Goal: Task Accomplishment & Management: Complete application form

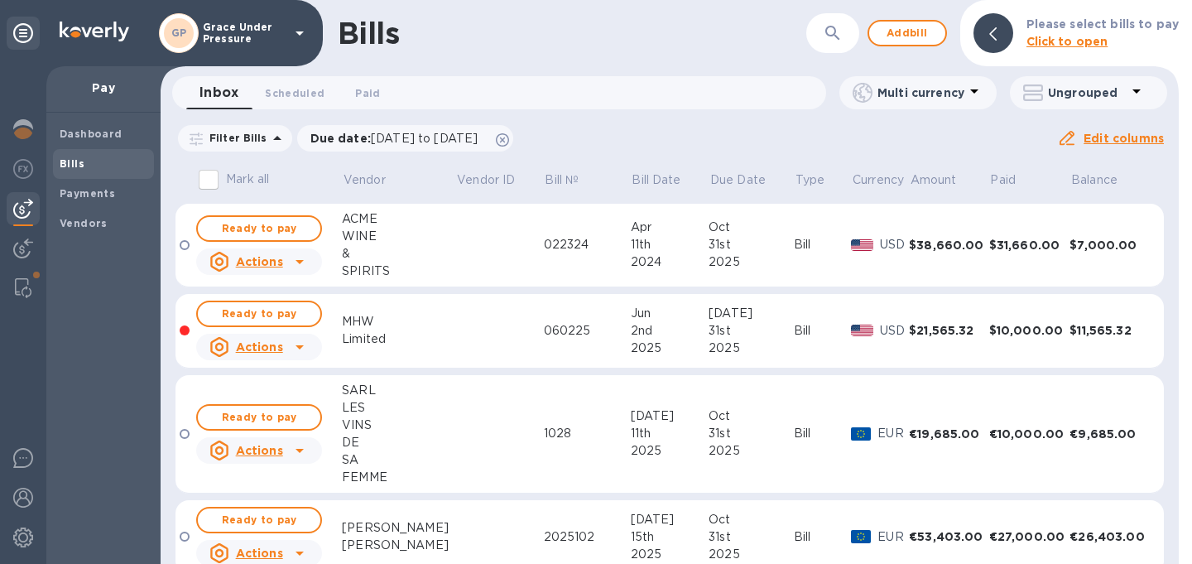
scroll to position [520, 0]
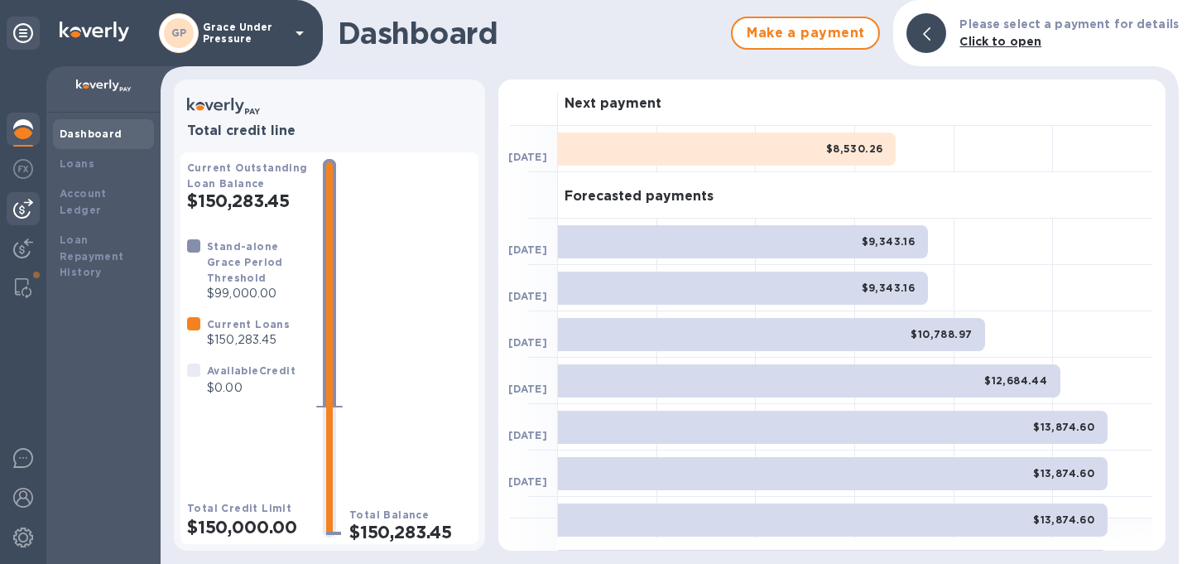
click at [16, 216] on img at bounding box center [23, 209] width 20 height 20
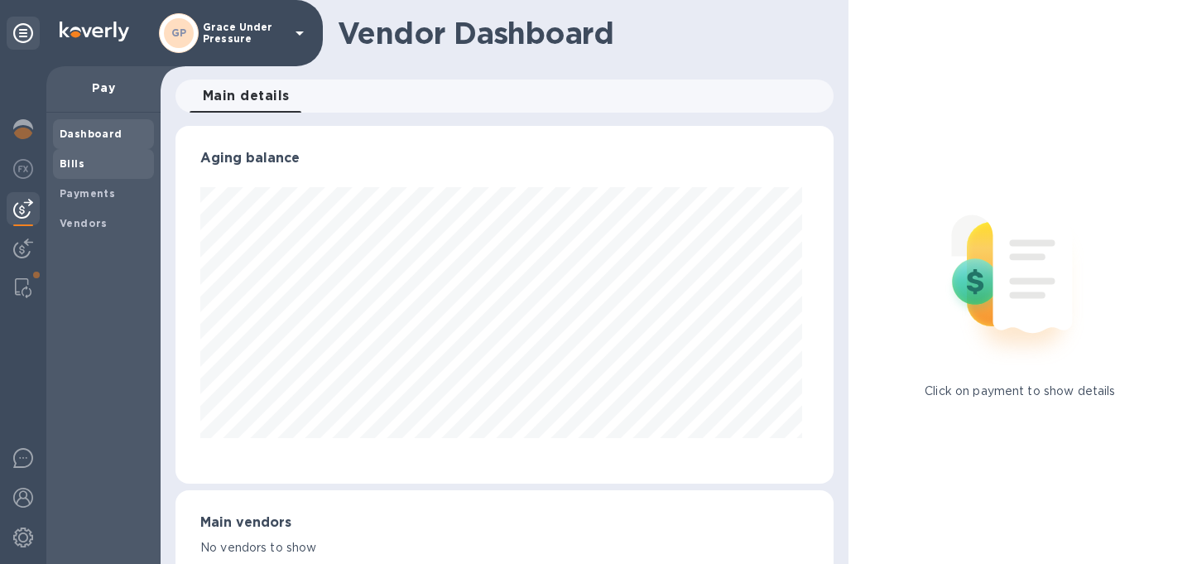
scroll to position [357, 651]
click at [80, 168] on b "Bills" at bounding box center [72, 163] width 25 height 12
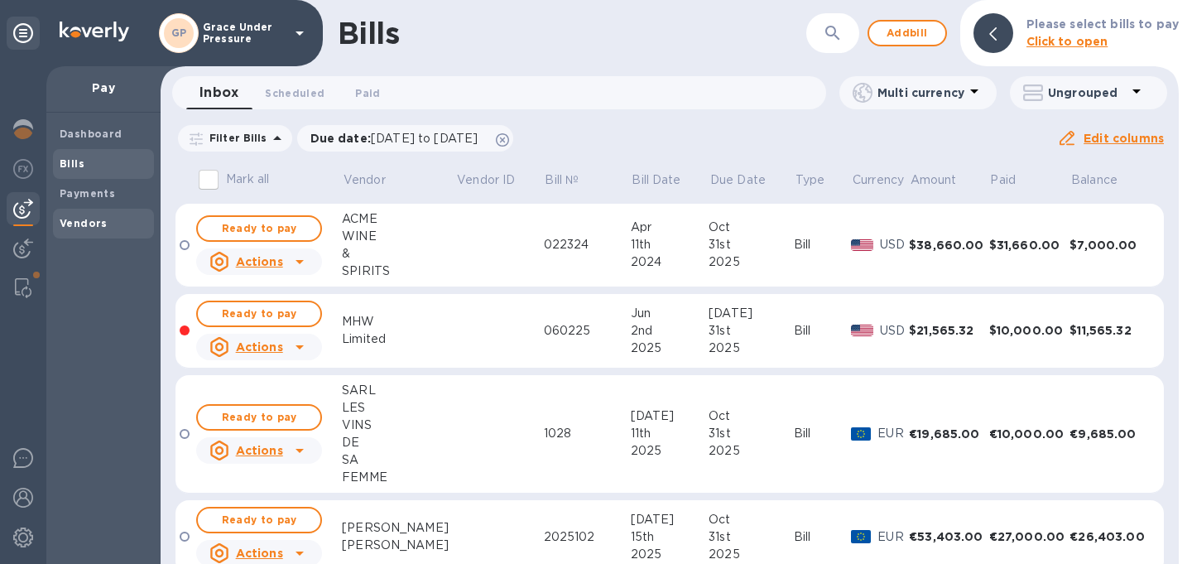
click at [69, 222] on b "Vendors" at bounding box center [84, 223] width 48 height 12
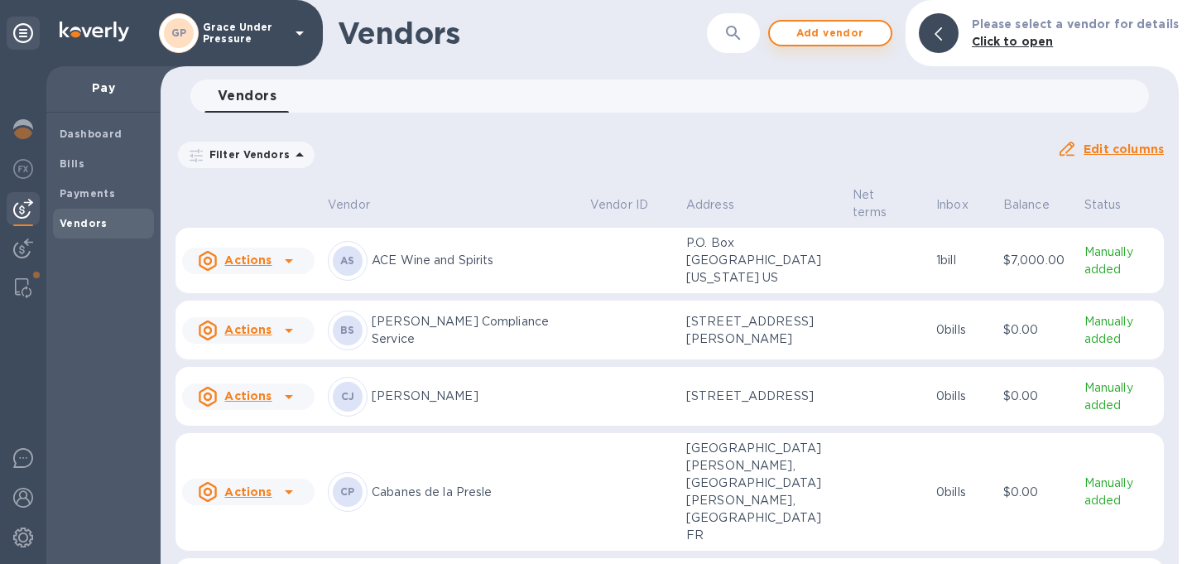
click at [844, 27] on span "Add vendor" at bounding box center [830, 33] width 94 height 20
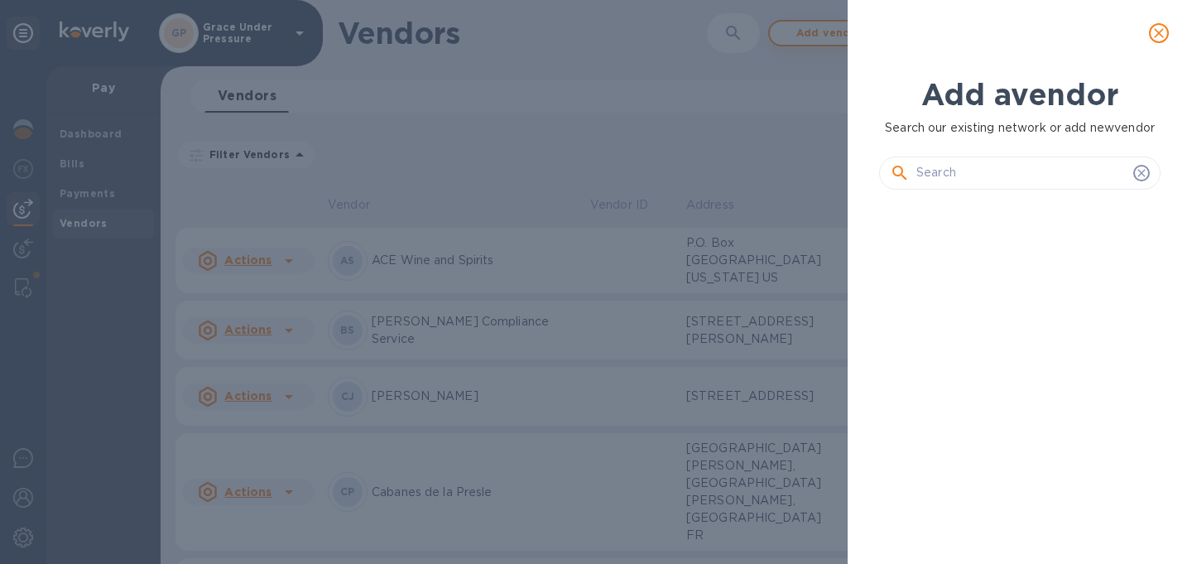
scroll to position [299, 288]
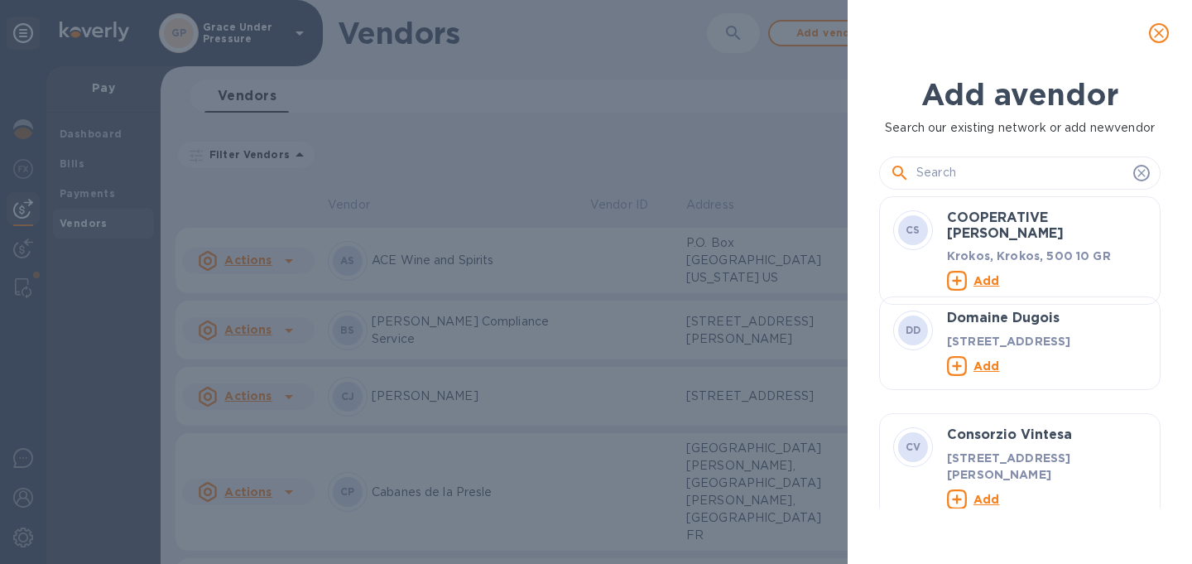
click at [962, 180] on input "text" at bounding box center [1021, 173] width 210 height 25
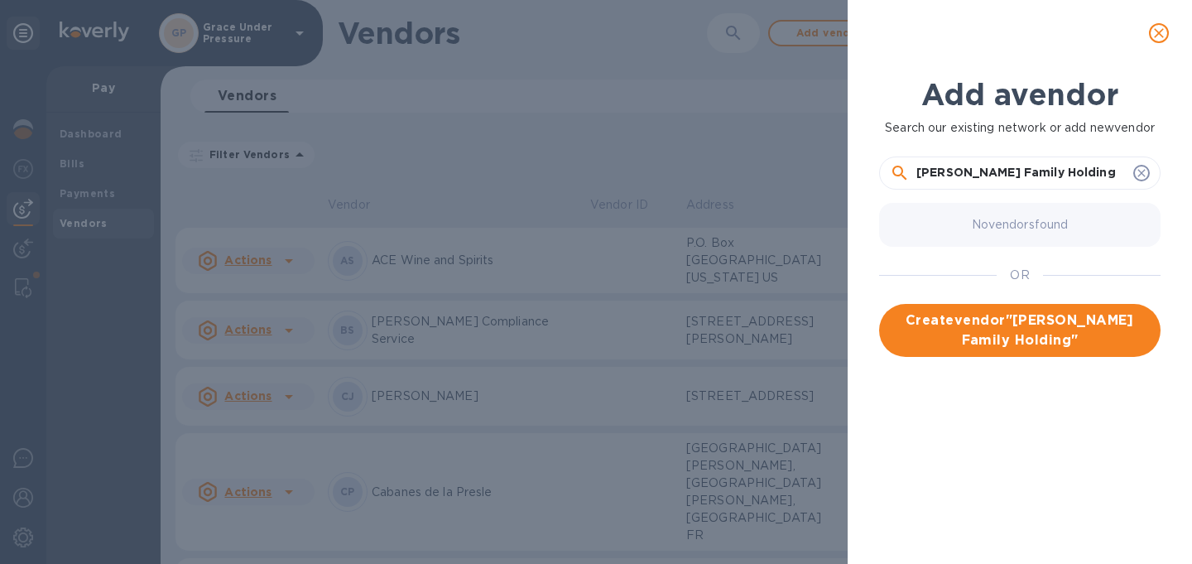
click at [1068, 173] on input "Martin Family Holding" at bounding box center [1021, 173] width 210 height 25
type input "Martin Family Holdings"
click at [1037, 324] on span "Create vendor " Martin Family Holdings "" at bounding box center [1019, 330] width 255 height 40
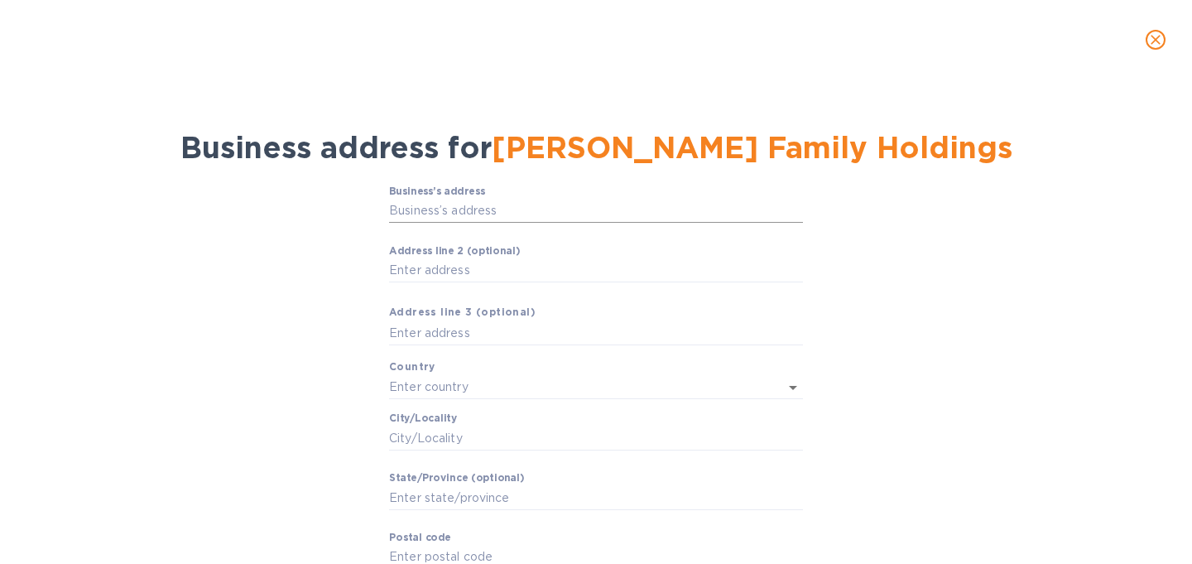
click at [640, 210] on input "Business’s аddress" at bounding box center [596, 211] width 414 height 25
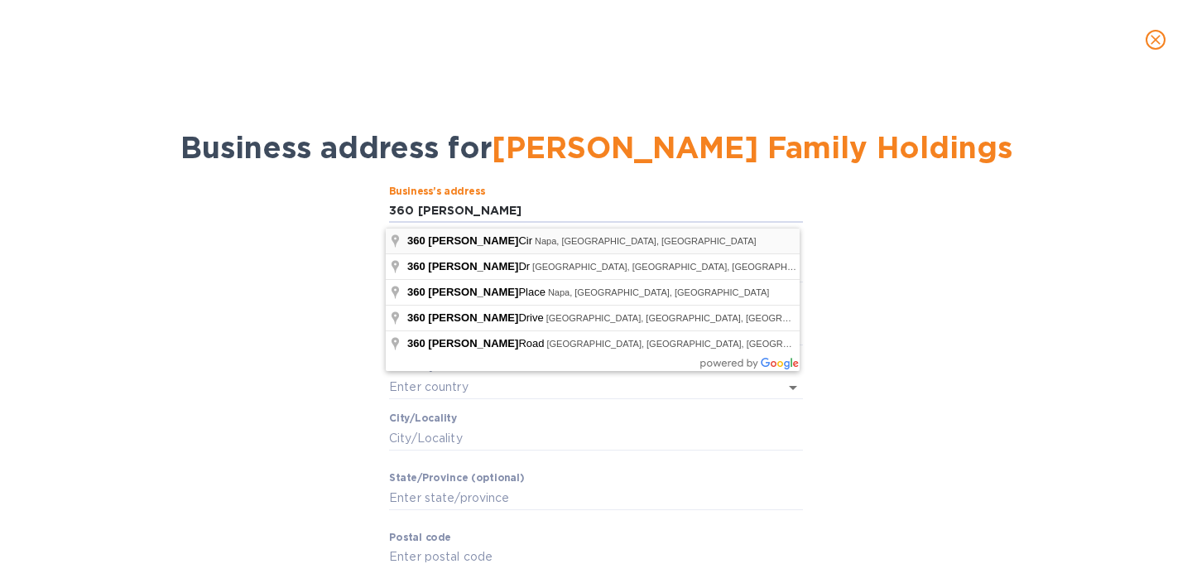
type input "360 Alta Mesa Circle"
type input "United States"
type input "Napa"
type input "CA"
type input "94558"
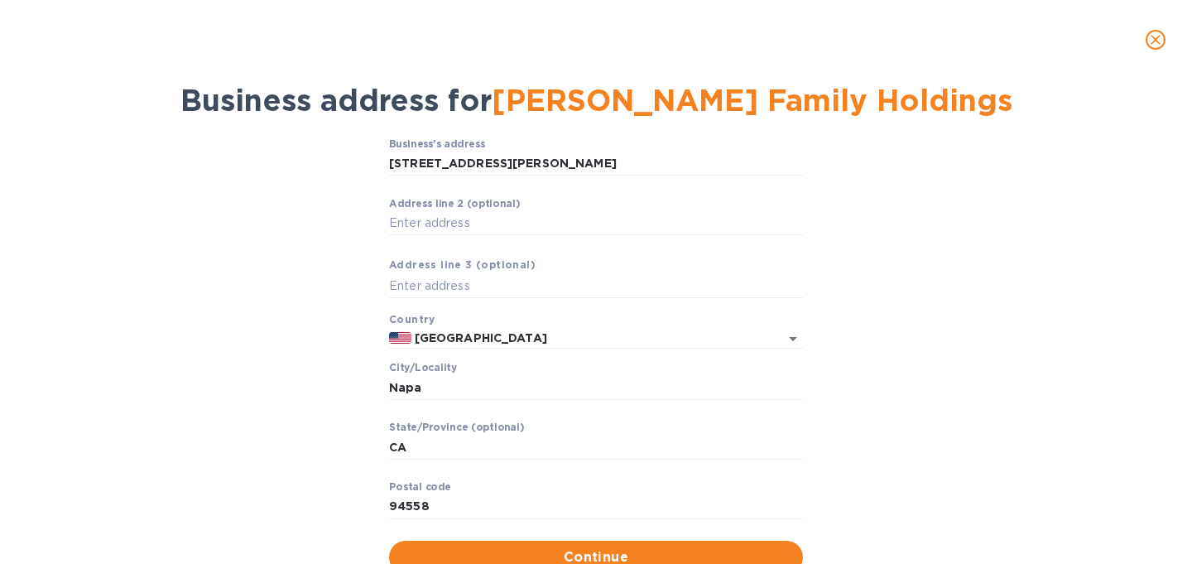
scroll to position [113, 0]
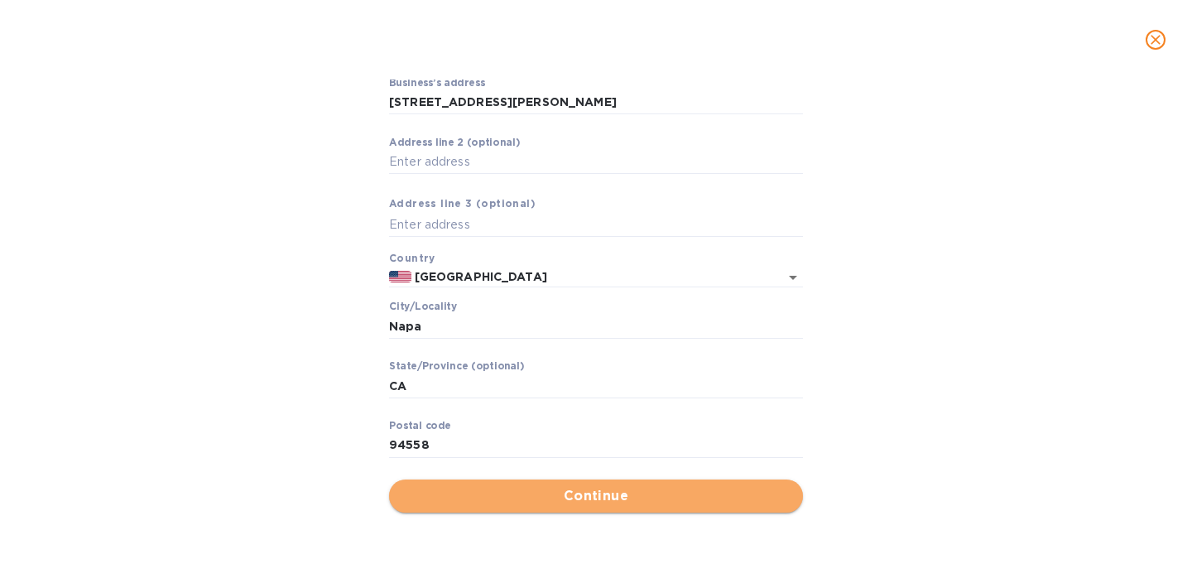
click at [585, 489] on span "Continue" at bounding box center [595, 496] width 387 height 20
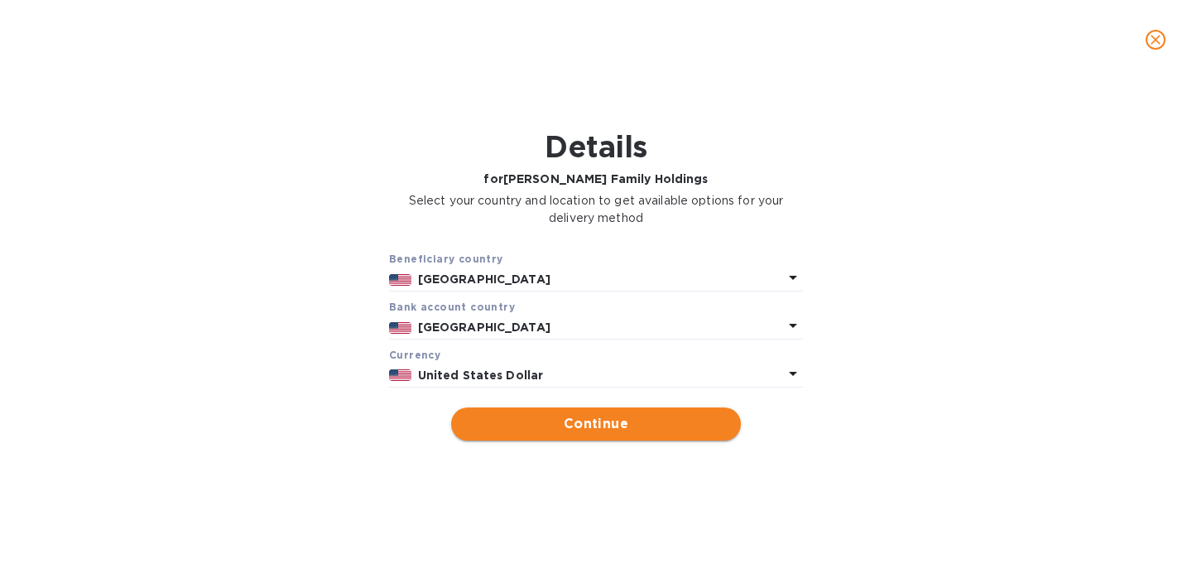
click at [618, 434] on span "Continue" at bounding box center [595, 424] width 263 height 20
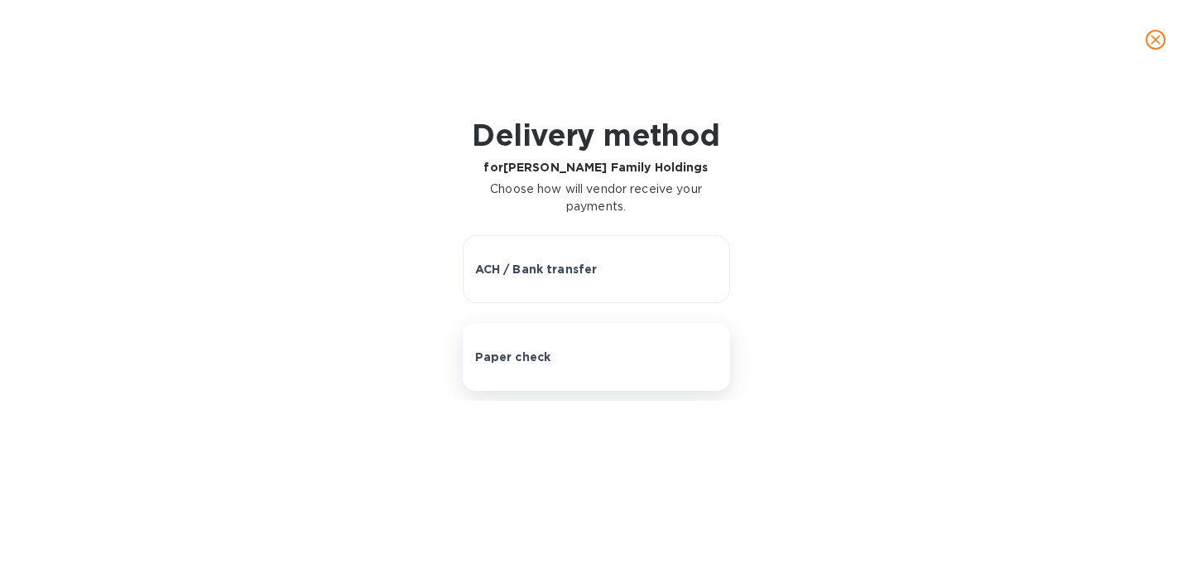
click at [562, 365] on div "Paper check" at bounding box center [596, 356] width 242 height 17
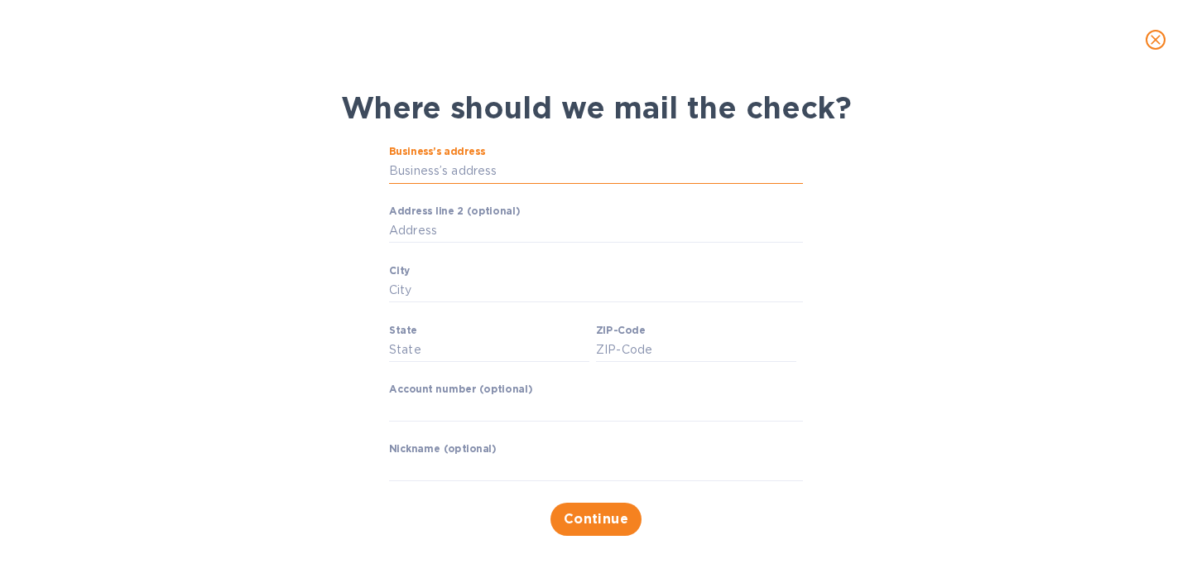
click at [503, 181] on input "Business’s address" at bounding box center [596, 171] width 414 height 25
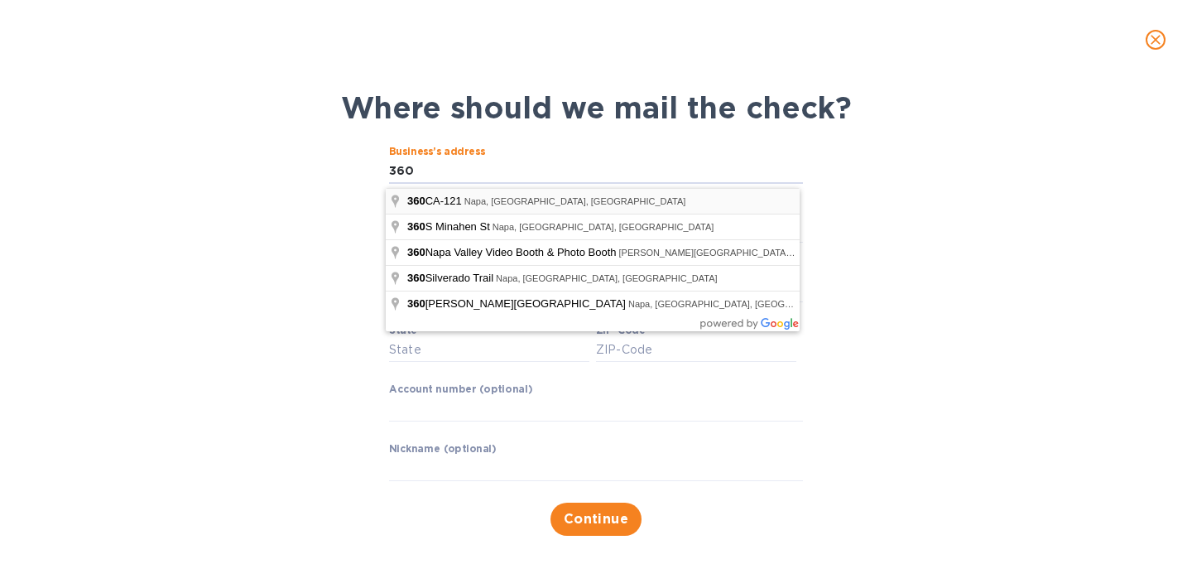
type input "360 Alta Mesa Circle"
type input "Napa"
type input "United States"
type input "94558"
click at [597, 525] on span "Continue" at bounding box center [596, 519] width 65 height 20
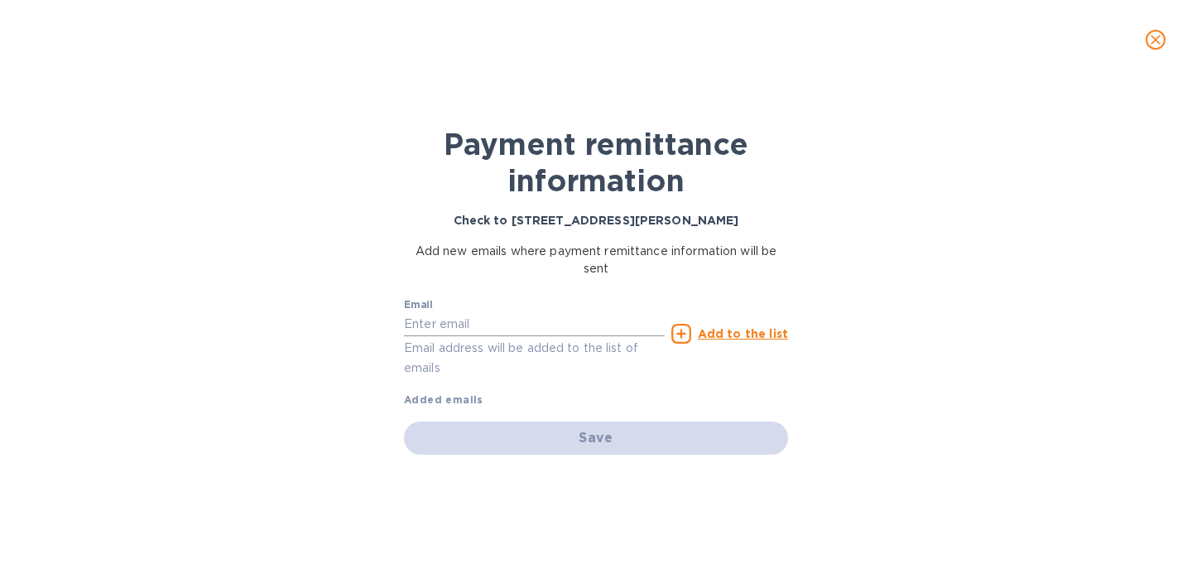
click at [444, 326] on input "text" at bounding box center [534, 324] width 261 height 25
type input "tmartin@plumpjack.com"
click at [691, 337] on icon at bounding box center [681, 334] width 20 height 20
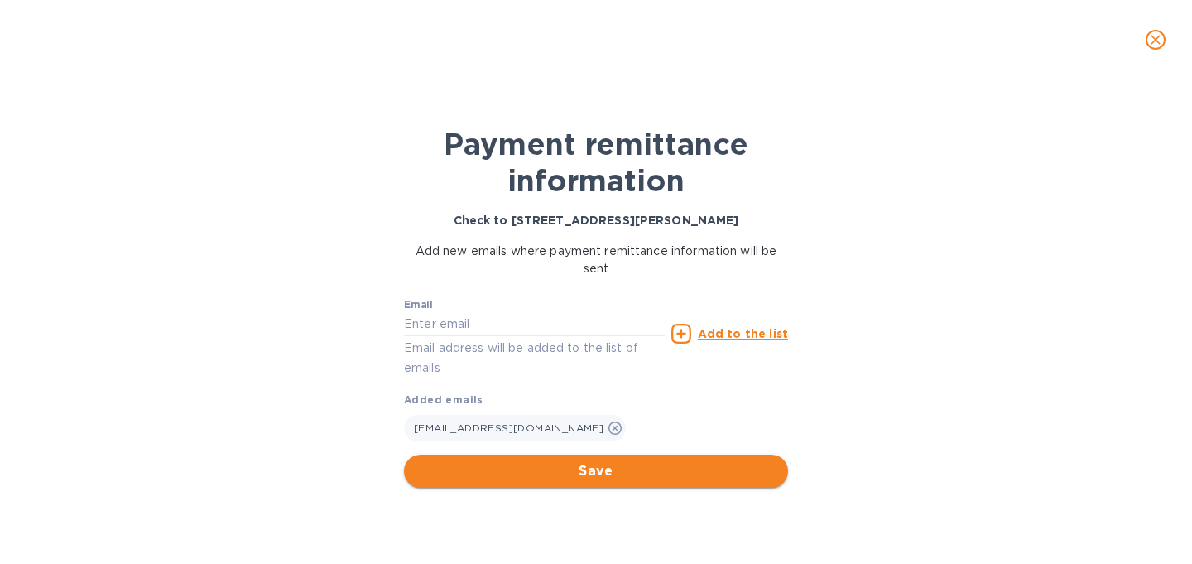
click at [631, 474] on span "Save" at bounding box center [595, 471] width 357 height 20
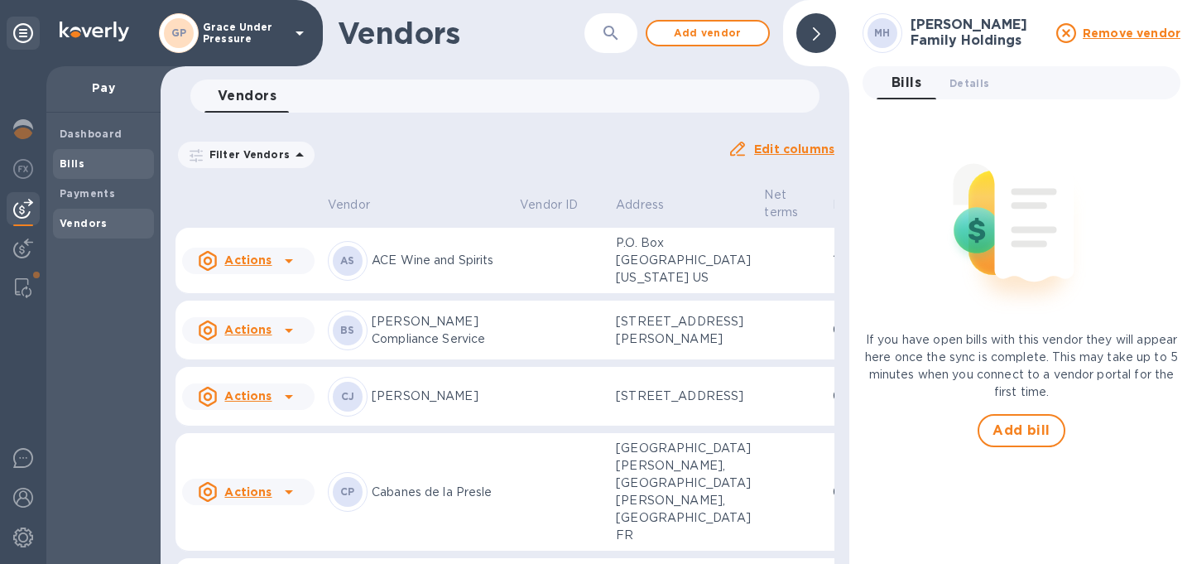
click at [59, 168] on div "Bills" at bounding box center [103, 164] width 101 height 30
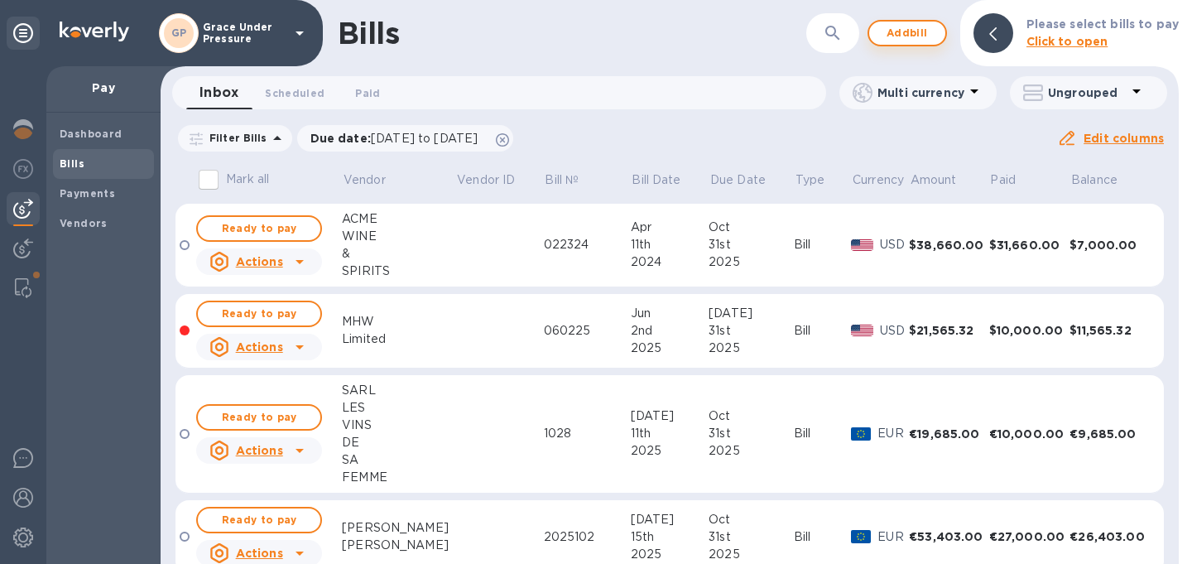
click at [901, 29] on span "Add bill" at bounding box center [907, 33] width 50 height 20
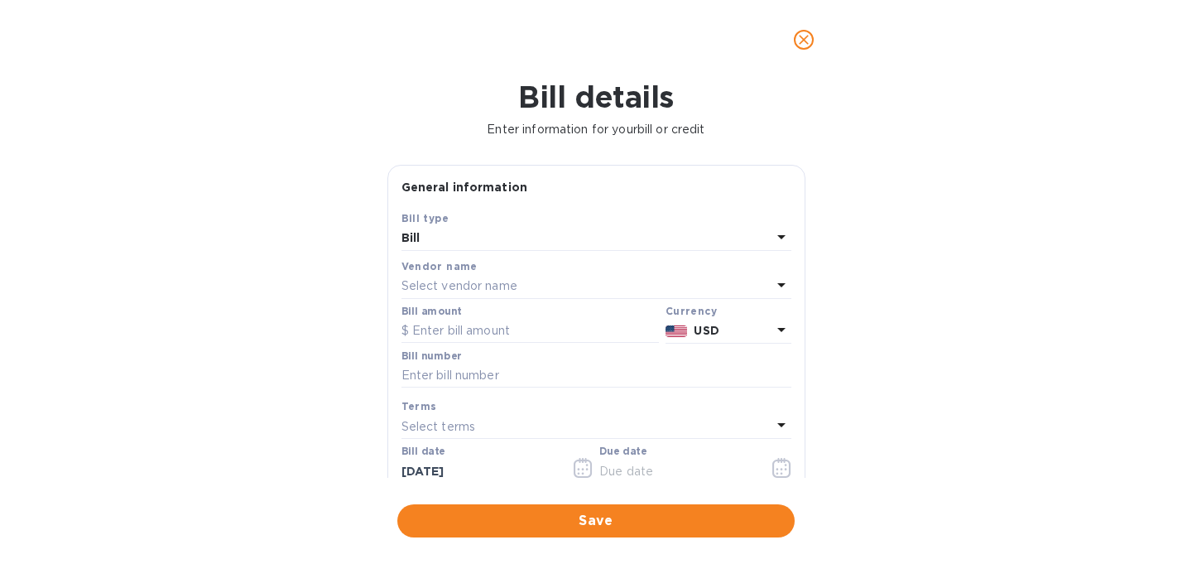
click at [570, 298] on div "Select vendor name" at bounding box center [586, 286] width 370 height 23
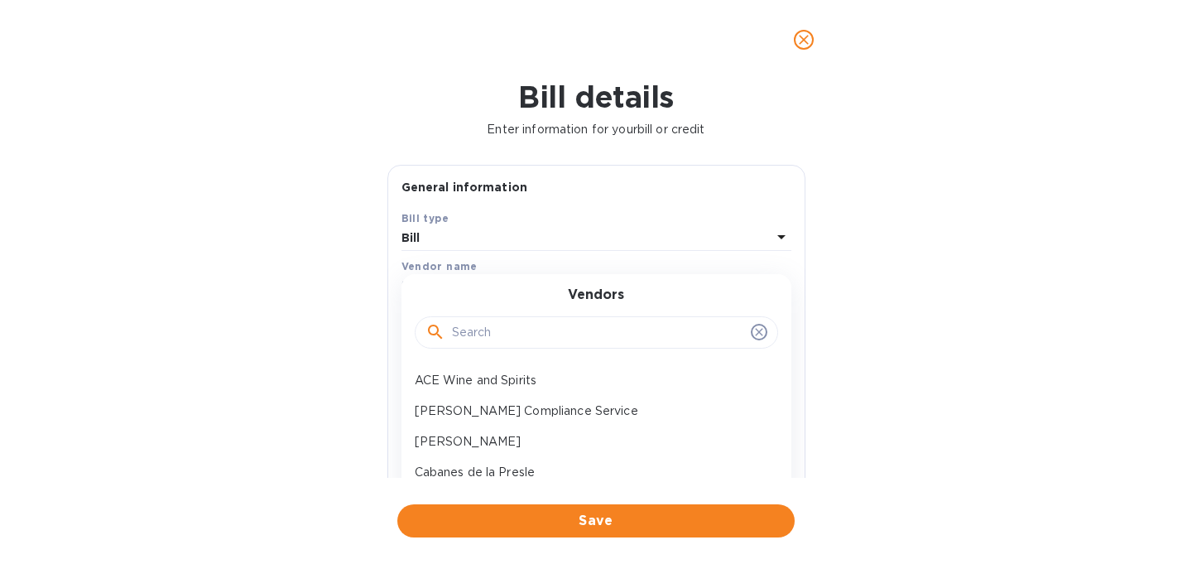
click at [559, 345] on input "text" at bounding box center [598, 332] width 292 height 25
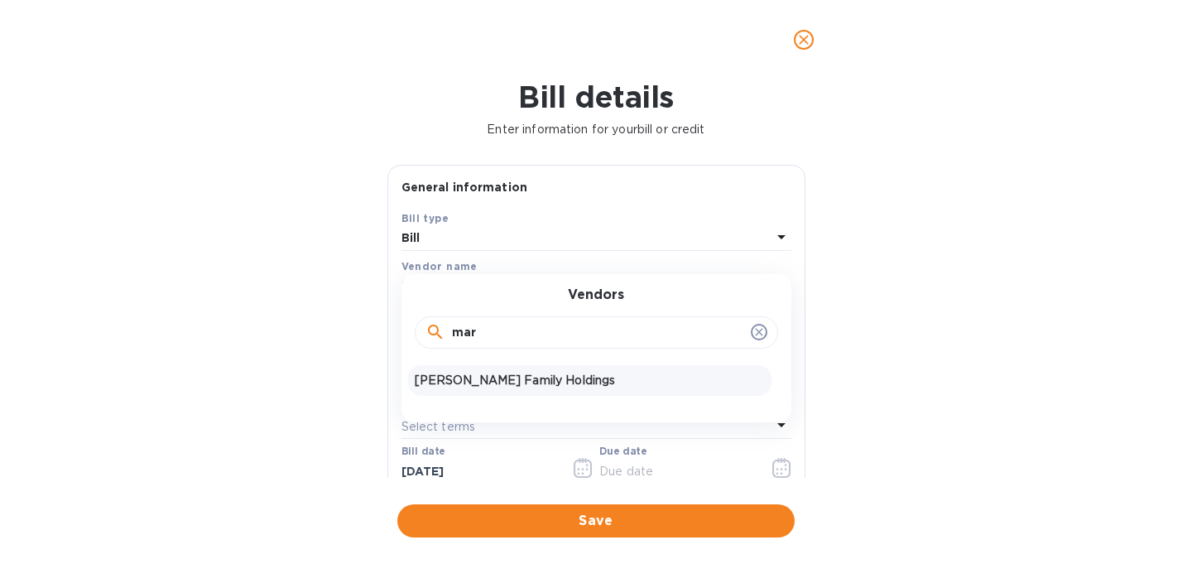
type input "mar"
click at [562, 387] on p "Martin Family Holdings" at bounding box center [590, 380] width 350 height 17
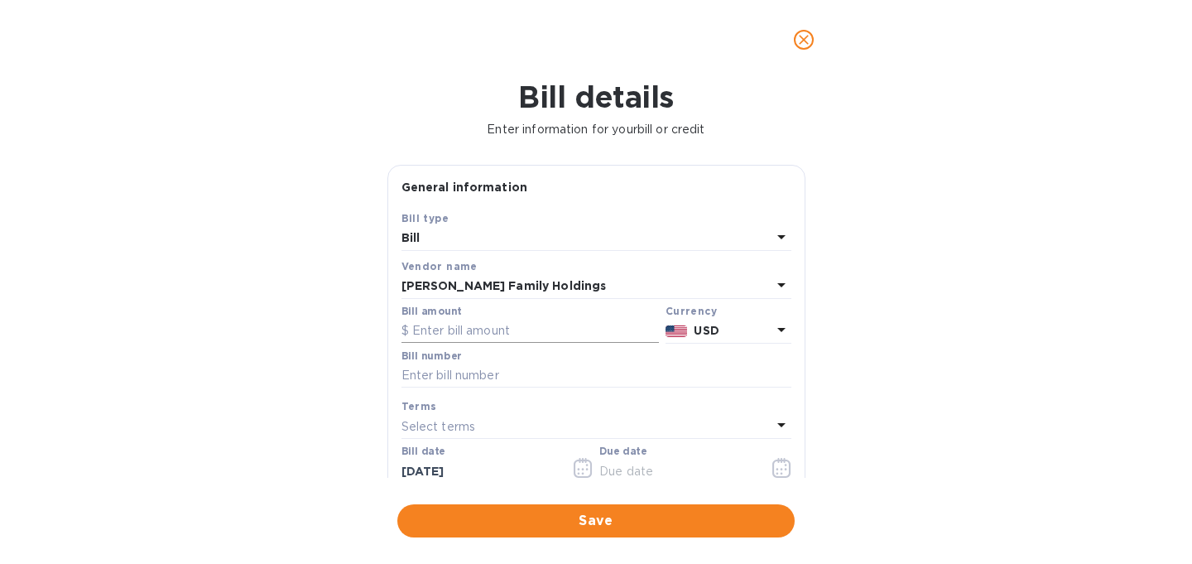
click at [516, 343] on input "text" at bounding box center [529, 331] width 257 height 25
type input "7,030.00"
click at [506, 388] on input "text" at bounding box center [596, 375] width 390 height 25
type input "091225"
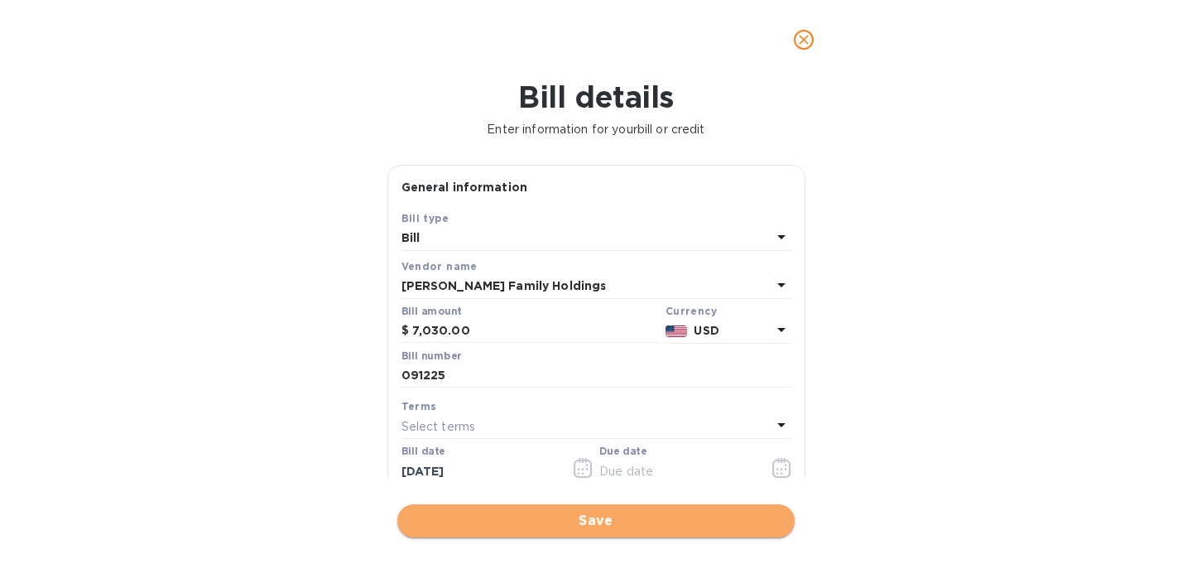
click at [556, 513] on span "Save" at bounding box center [595, 521] width 371 height 20
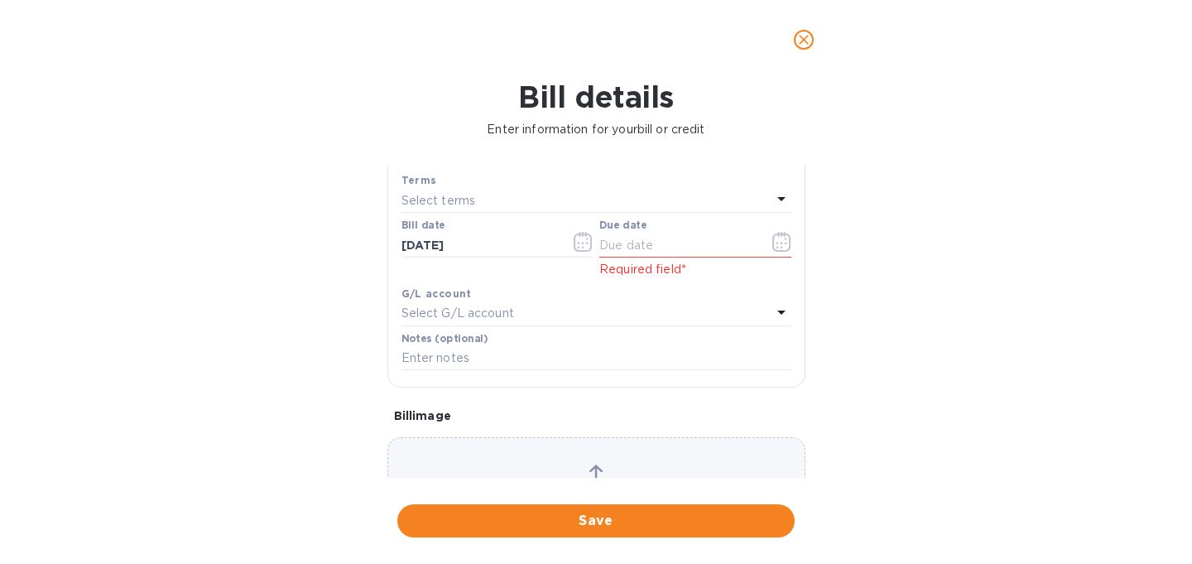
scroll to position [231, 0]
click at [774, 247] on icon "button" at bounding box center [781, 237] width 18 height 20
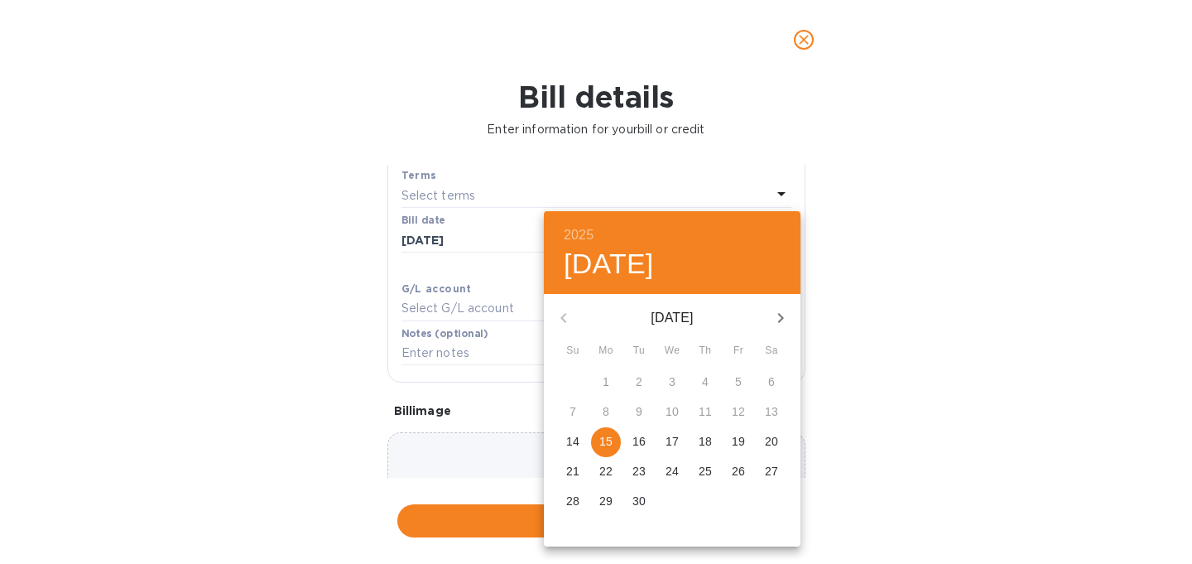
click at [778, 317] on icon "button" at bounding box center [781, 318] width 6 height 10
click at [608, 468] on p "20" at bounding box center [605, 471] width 13 height 17
type input "10/20/2025"
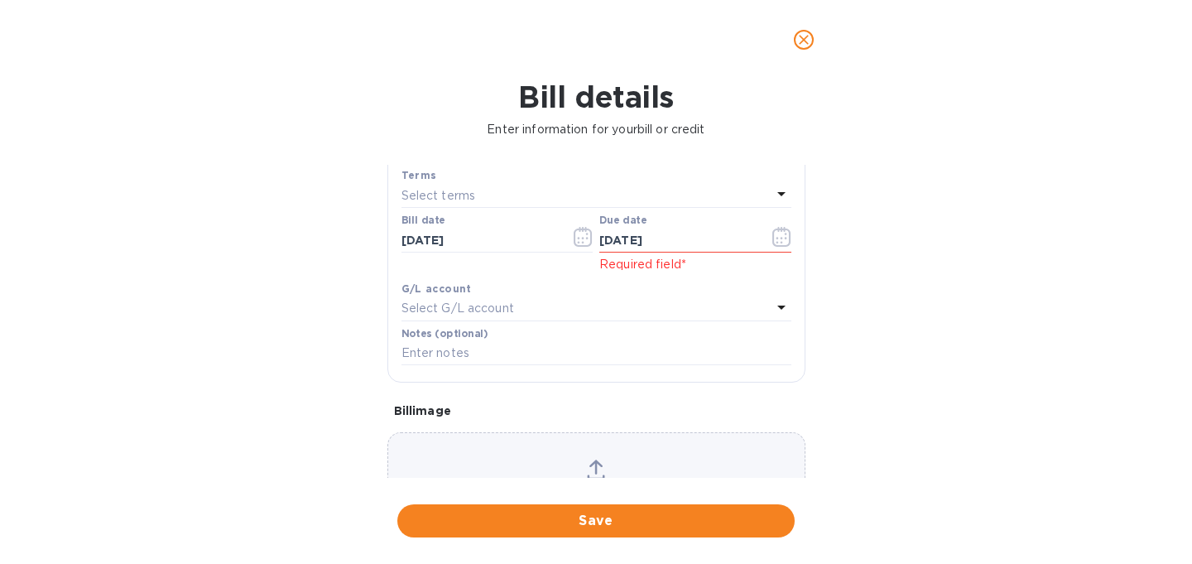
scroll to position [375, 0]
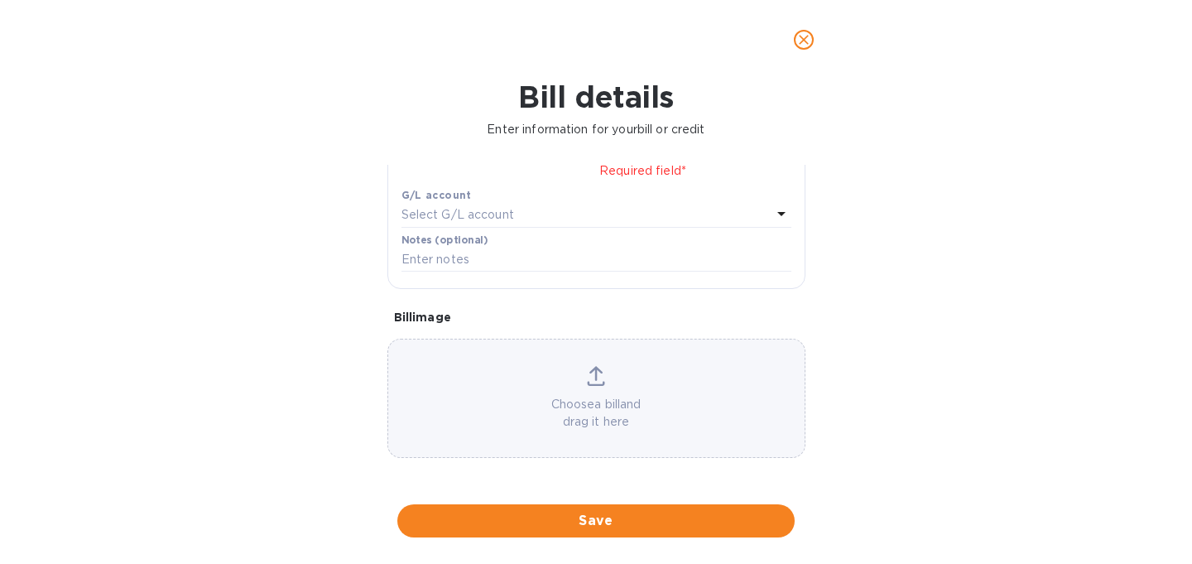
click at [631, 377] on div "Choose a bill and drag it here" at bounding box center [596, 398] width 416 height 65
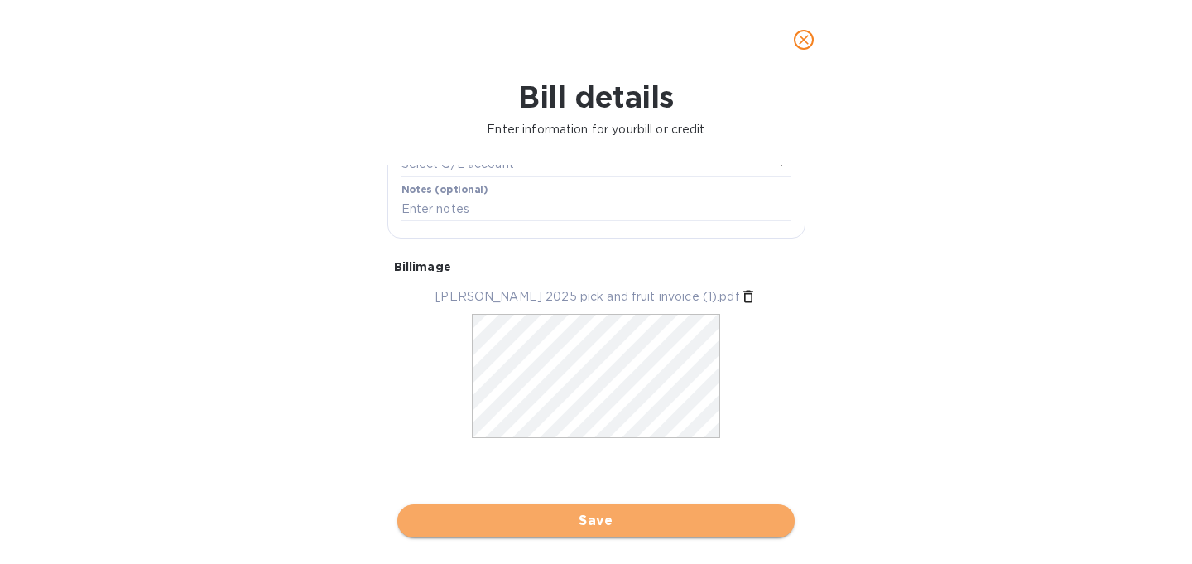
click at [664, 520] on span "Save" at bounding box center [595, 521] width 371 height 20
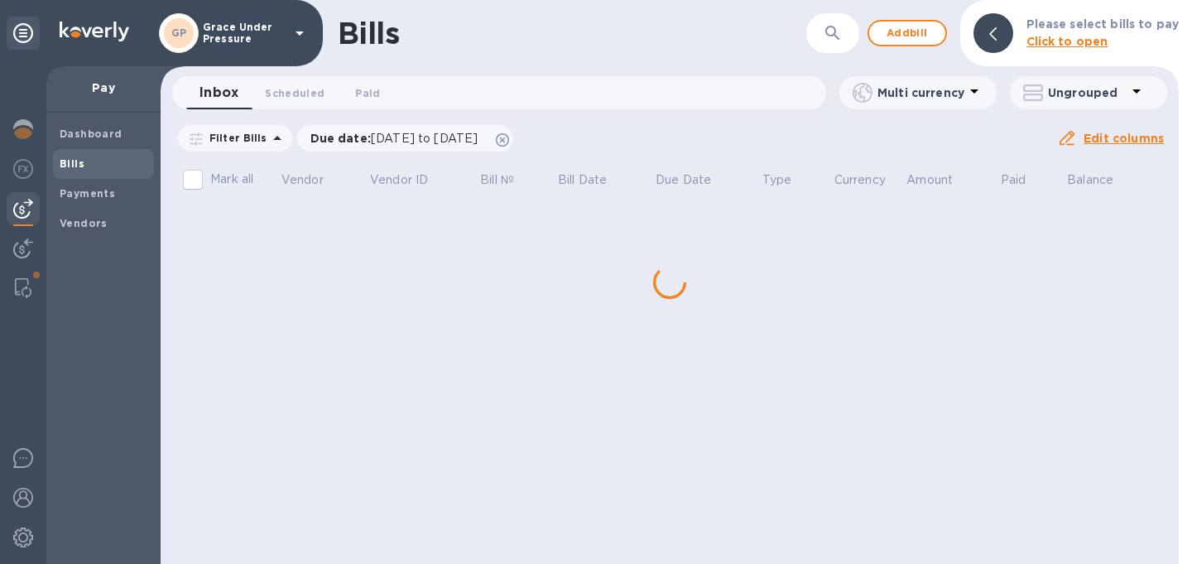
scroll to position [0, 0]
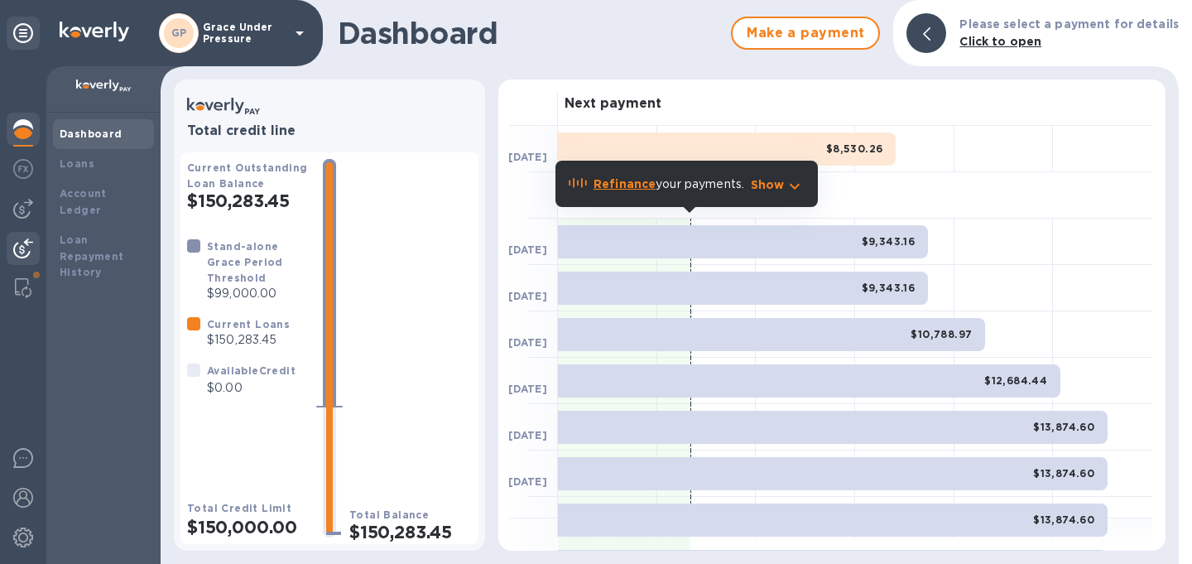
click at [24, 242] on img at bounding box center [23, 248] width 20 height 20
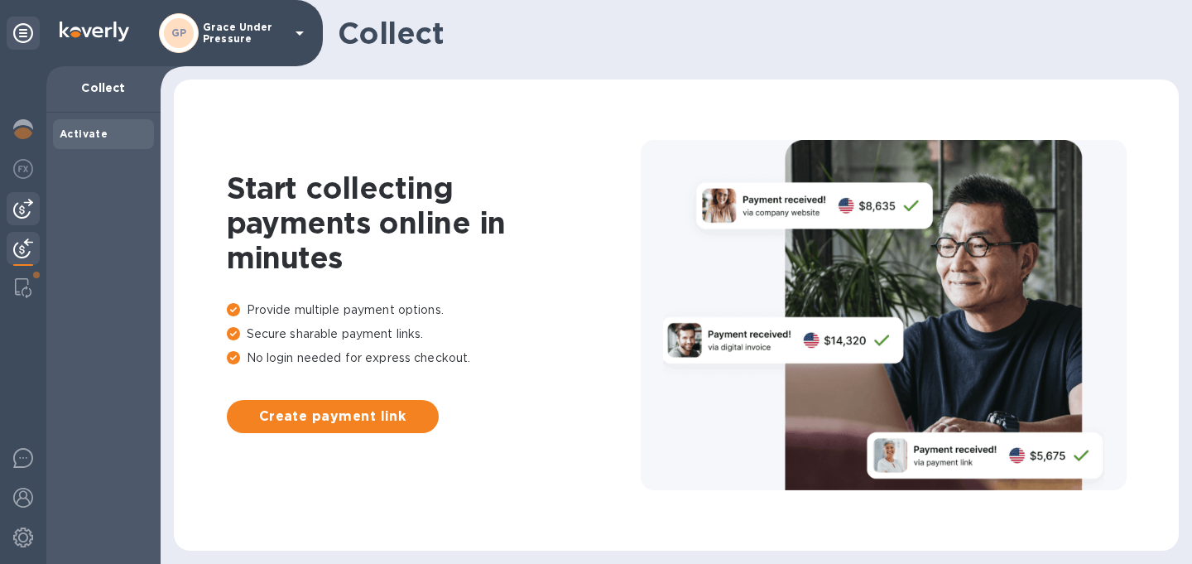
click at [21, 213] on img at bounding box center [23, 209] width 20 height 20
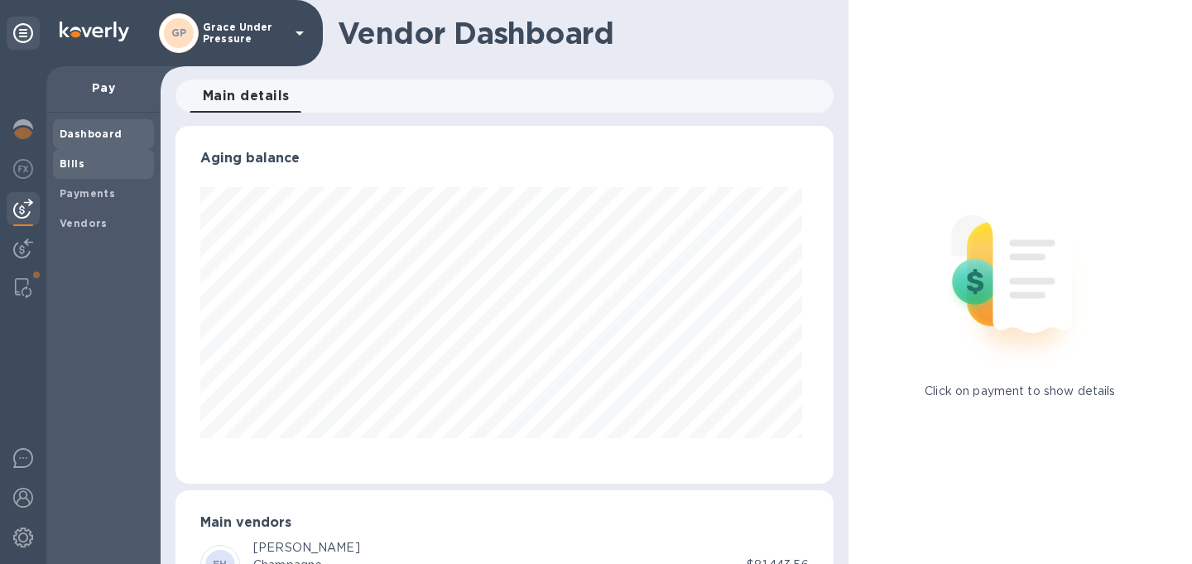
scroll to position [357, 651]
click at [70, 162] on b "Bills" at bounding box center [72, 163] width 25 height 12
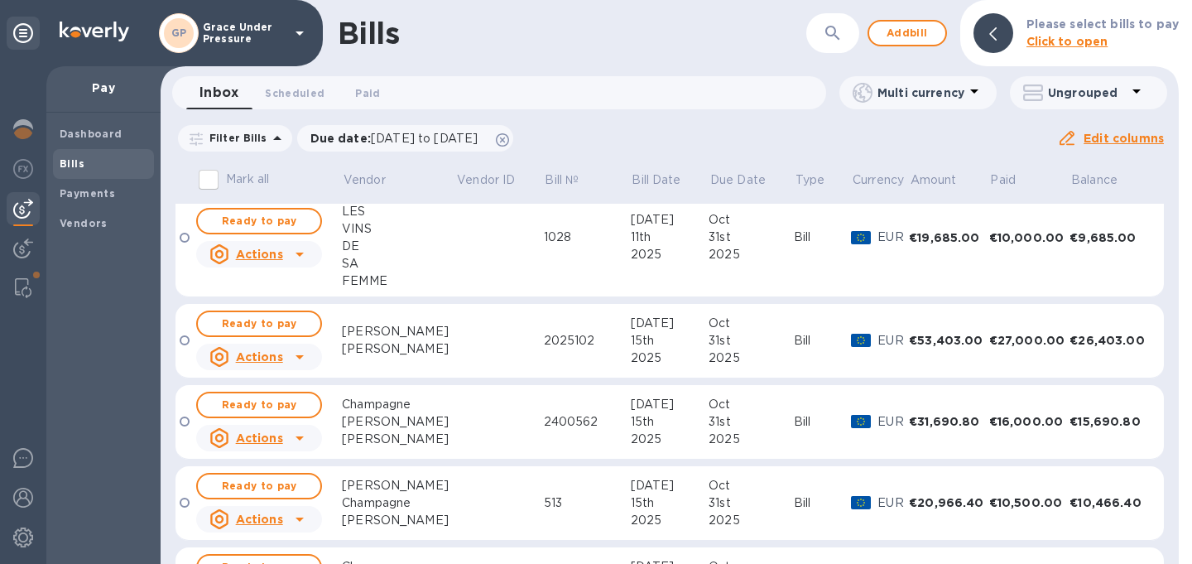
scroll to position [199, 0]
